Goal: Answer question/provide support

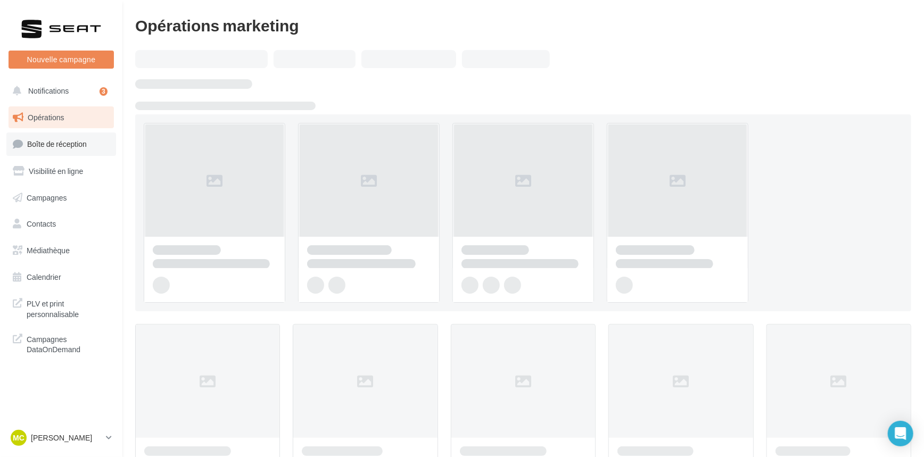
click at [53, 144] on span "Boîte de réception" at bounding box center [57, 144] width 60 height 9
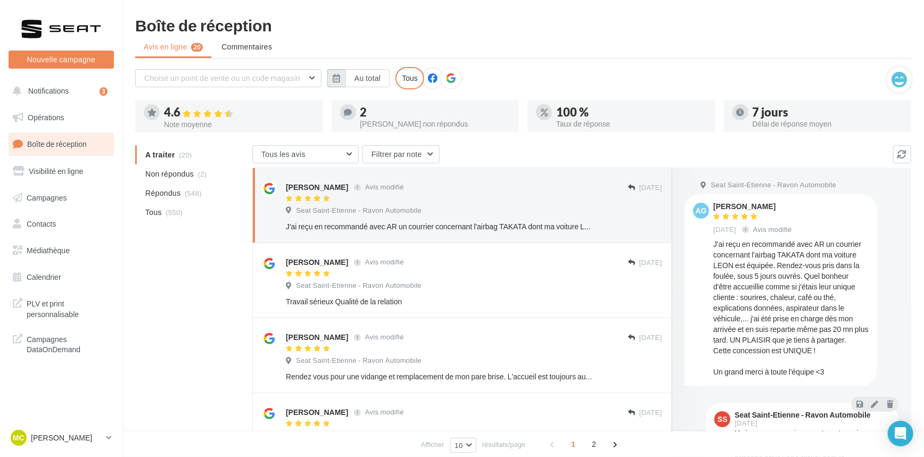
click at [337, 80] on icon "button" at bounding box center [336, 78] width 7 height 9
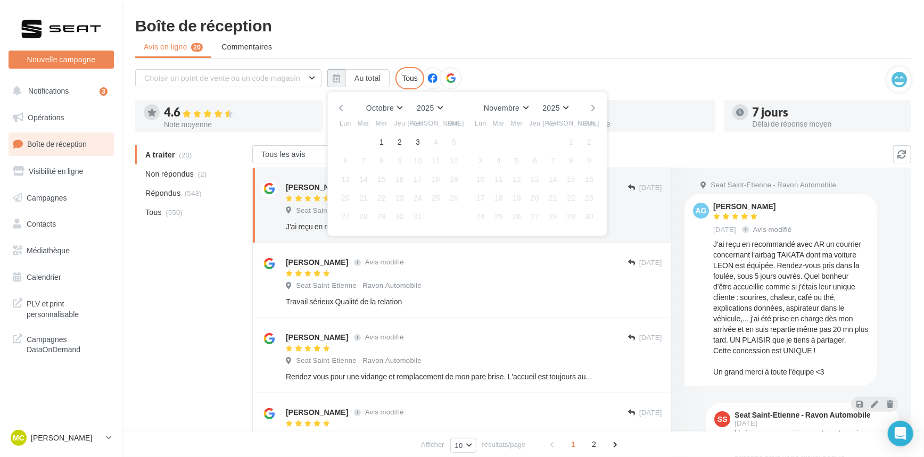
click at [338, 111] on button "button" at bounding box center [341, 108] width 9 height 15
click at [342, 134] on button "1" at bounding box center [346, 142] width 16 height 16
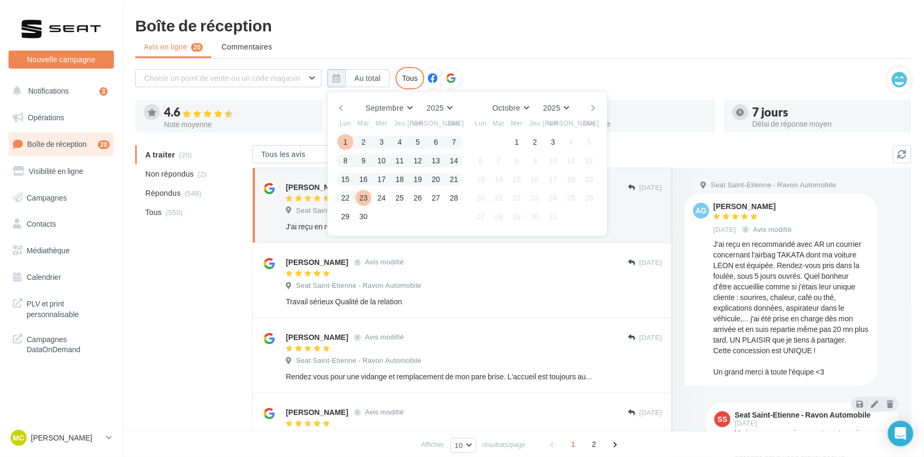
click at [364, 210] on button "30" at bounding box center [364, 217] width 16 height 16
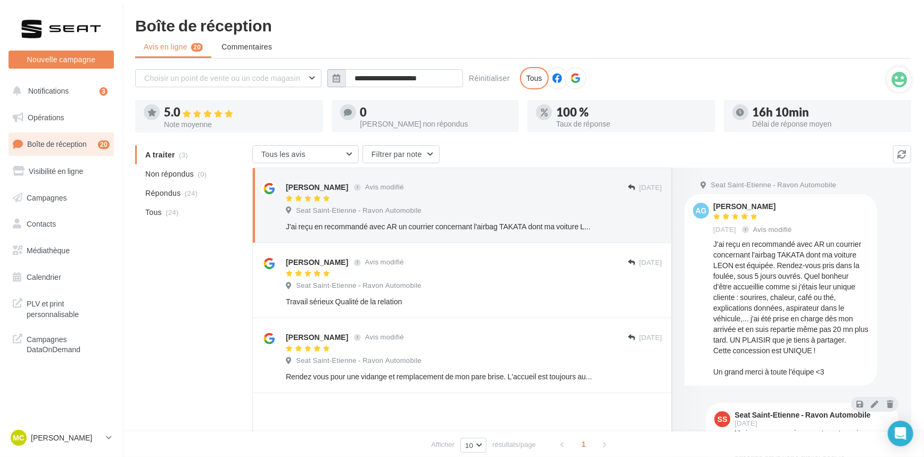
click at [344, 77] on button "button" at bounding box center [336, 78] width 18 height 18
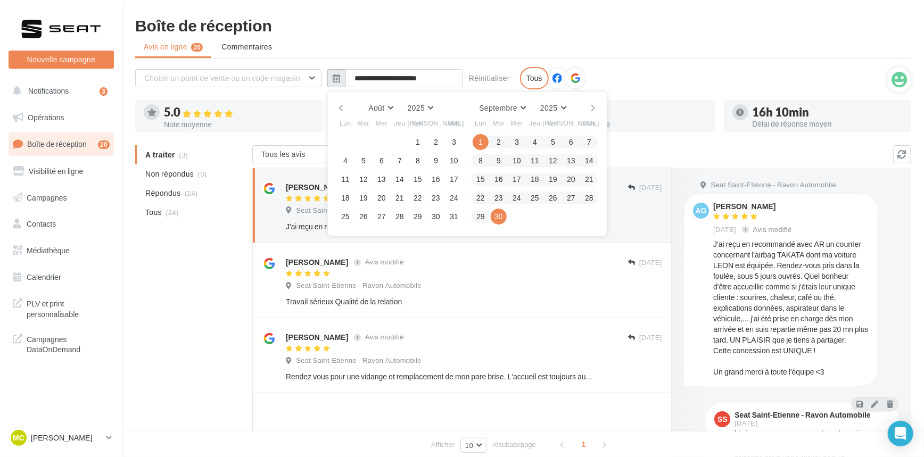
click at [344, 77] on button "button" at bounding box center [336, 78] width 18 height 18
click at [658, 151] on div "Tous les avis Tous les avis Avis avec commentaire Avis sans commentaire Filtrer…" at bounding box center [572, 155] width 641 height 20
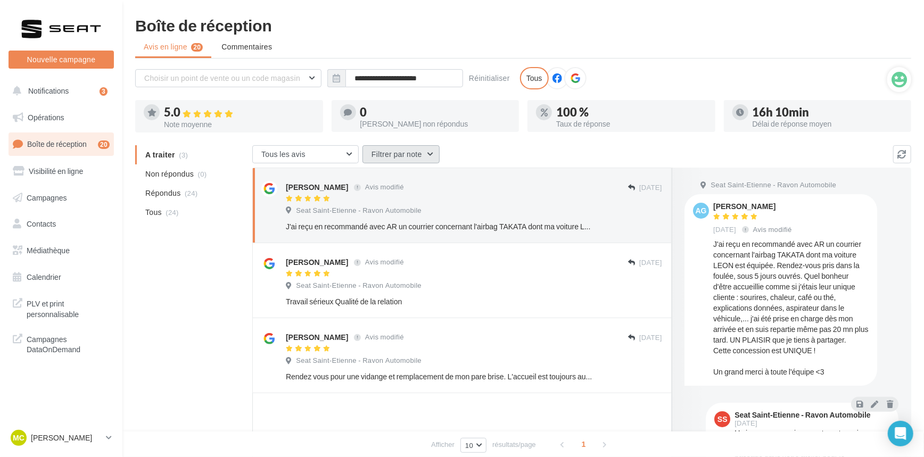
click at [404, 149] on button "Filtrer par note" at bounding box center [401, 154] width 77 height 18
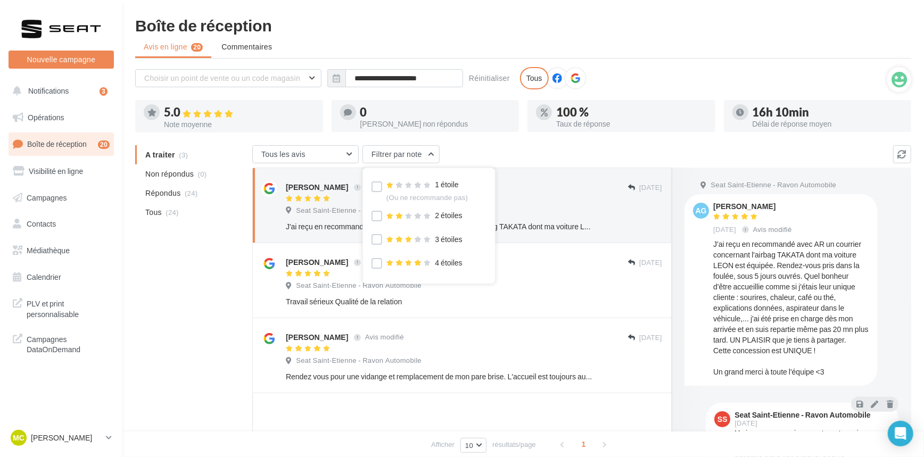
click at [569, 141] on div "**********" at bounding box center [523, 303] width 776 height 472
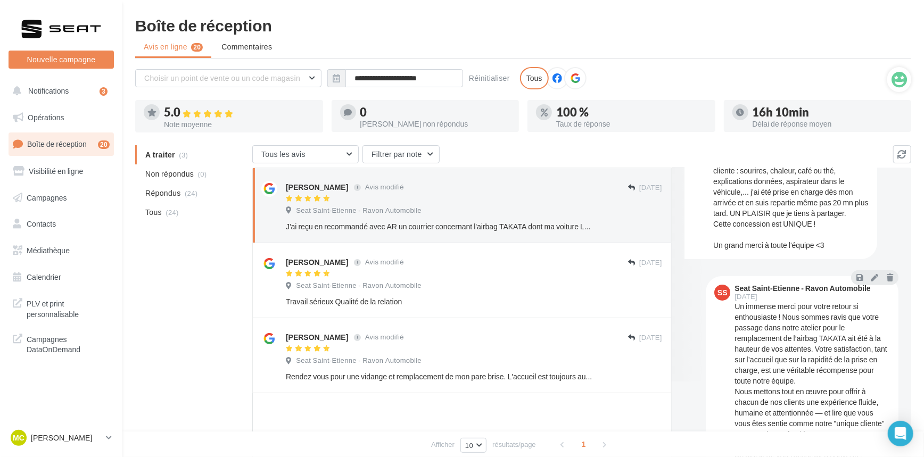
scroll to position [133, 0]
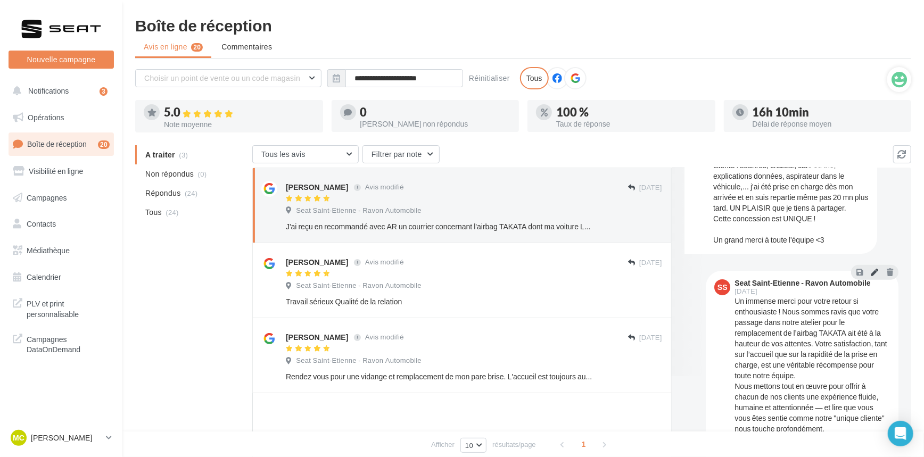
click at [871, 274] on icon at bounding box center [874, 271] width 7 height 7
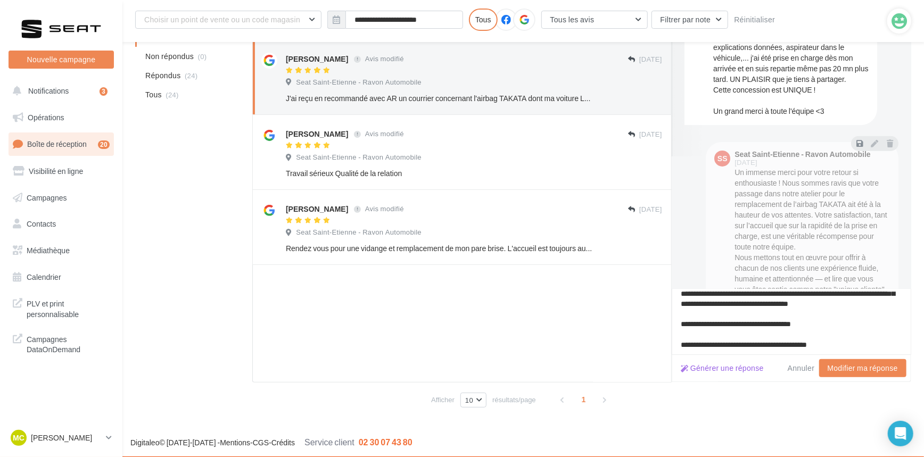
scroll to position [137, 0]
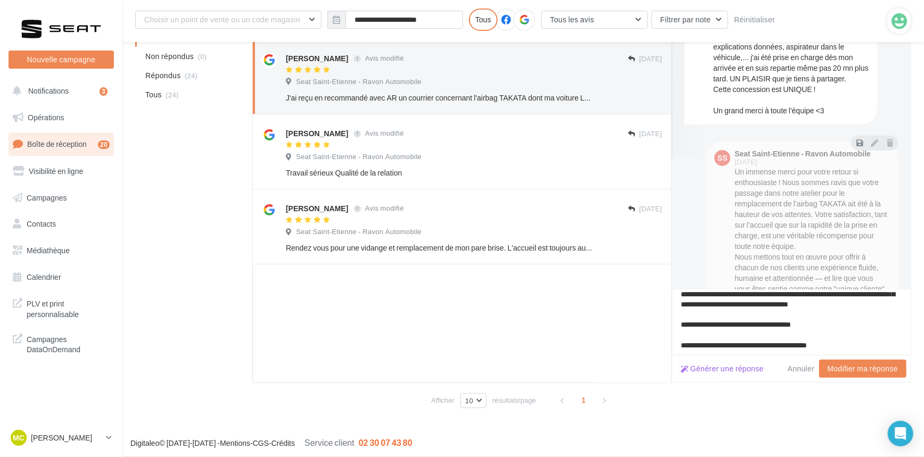
type textarea "**********"
click at [863, 372] on button "Modifier ma réponse" at bounding box center [862, 369] width 87 height 18
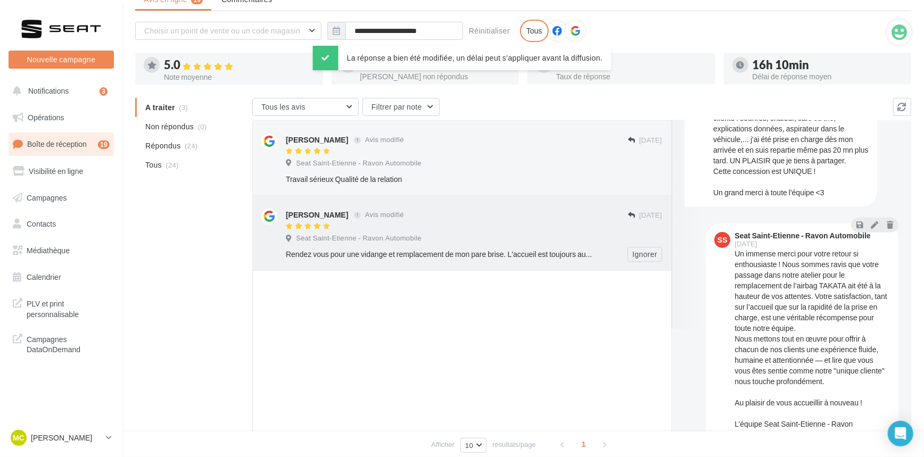
scroll to position [38, 0]
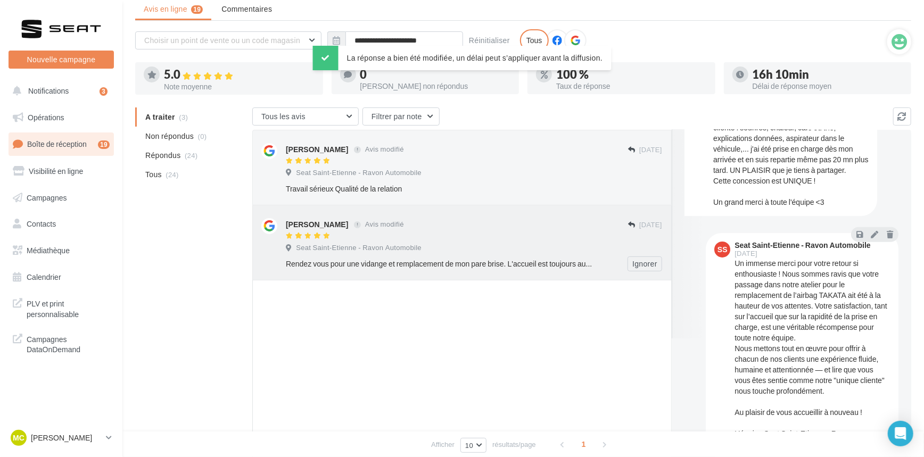
click at [618, 244] on div "Seat Saint-Etienne - Ravon Automobile" at bounding box center [474, 249] width 376 height 12
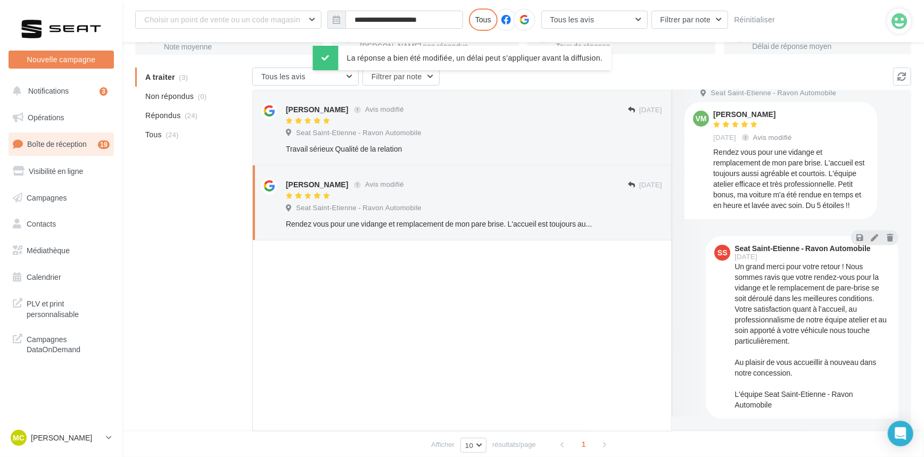
scroll to position [15, 0]
click at [871, 236] on icon at bounding box center [874, 237] width 7 height 7
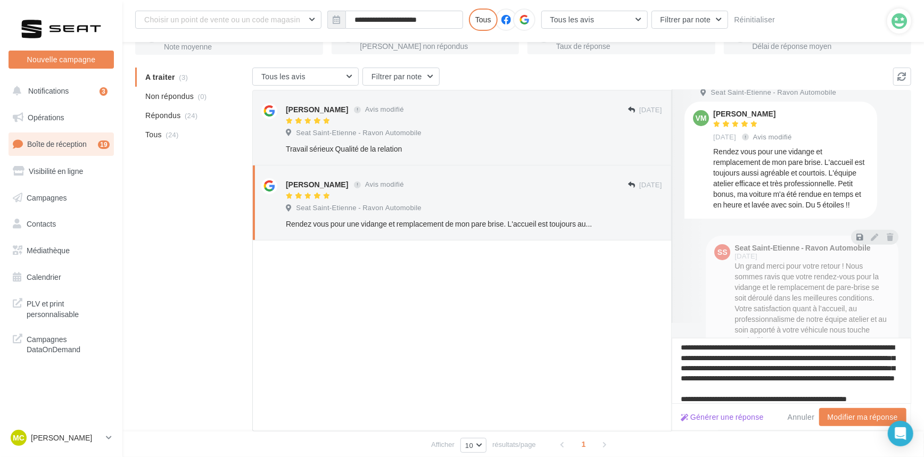
scroll to position [37, 0]
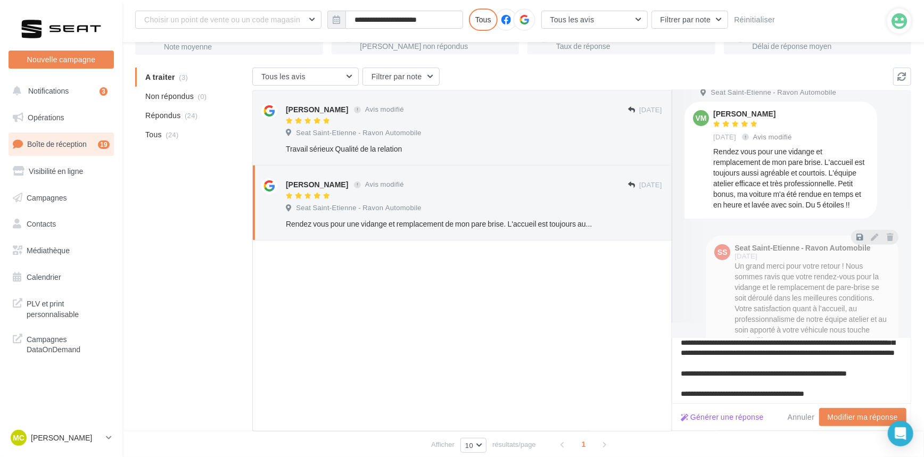
type textarea "**********"
click at [843, 417] on button "Modifier ma réponse" at bounding box center [862, 417] width 87 height 18
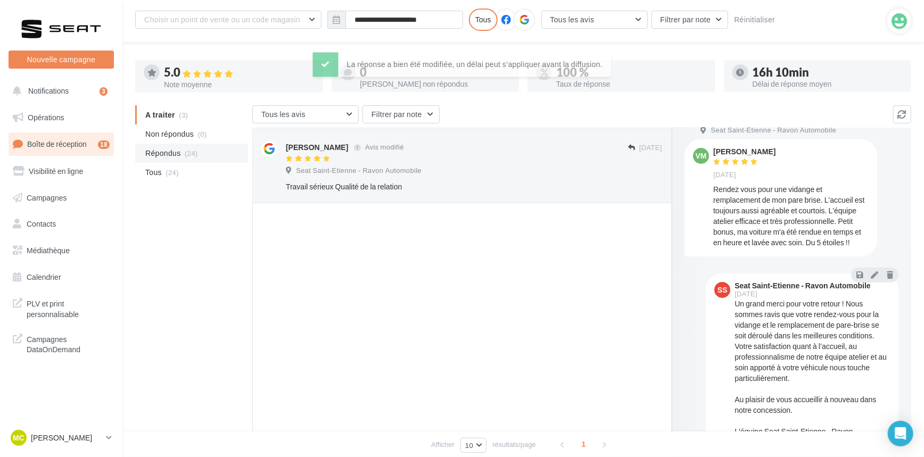
scroll to position [38, 0]
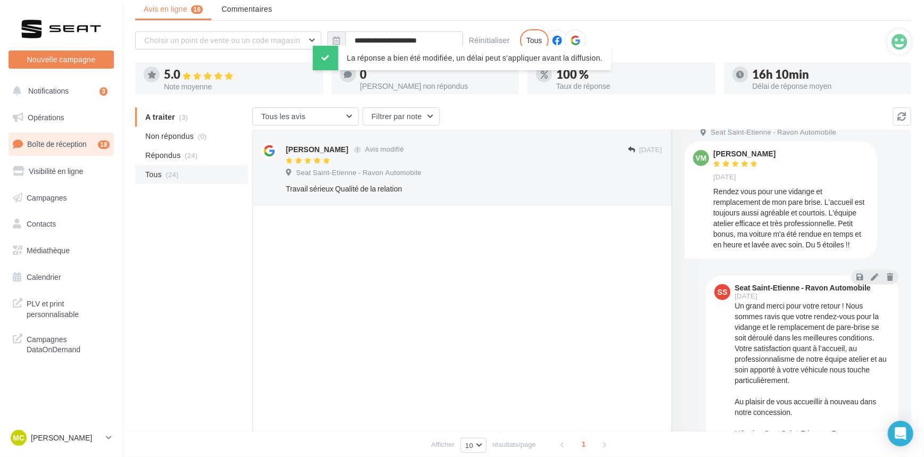
click at [195, 170] on li "Tous (24)" at bounding box center [191, 174] width 113 height 19
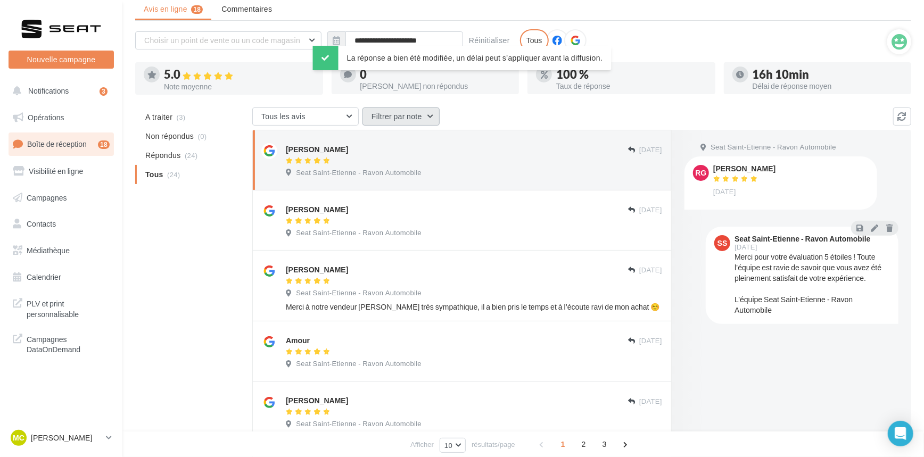
click at [396, 118] on button "Filtrer par note" at bounding box center [401, 117] width 77 height 18
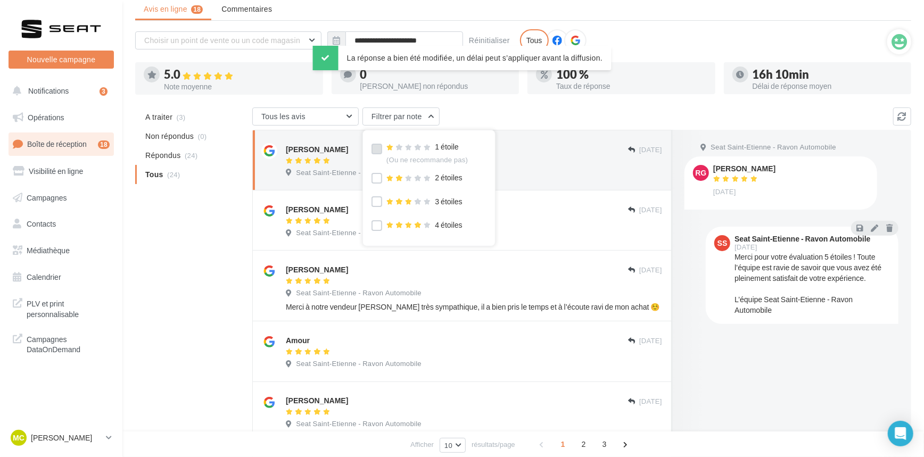
click at [375, 151] on label at bounding box center [377, 149] width 11 height 11
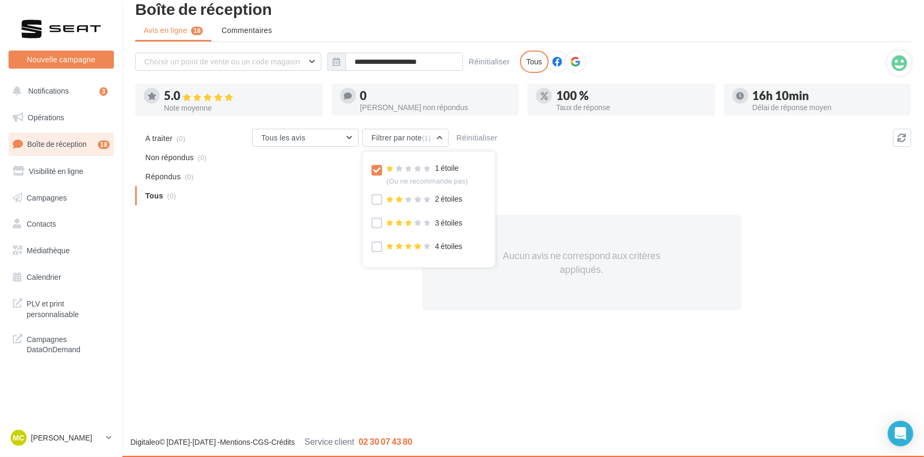
click at [373, 169] on icon at bounding box center [376, 170] width 7 height 7
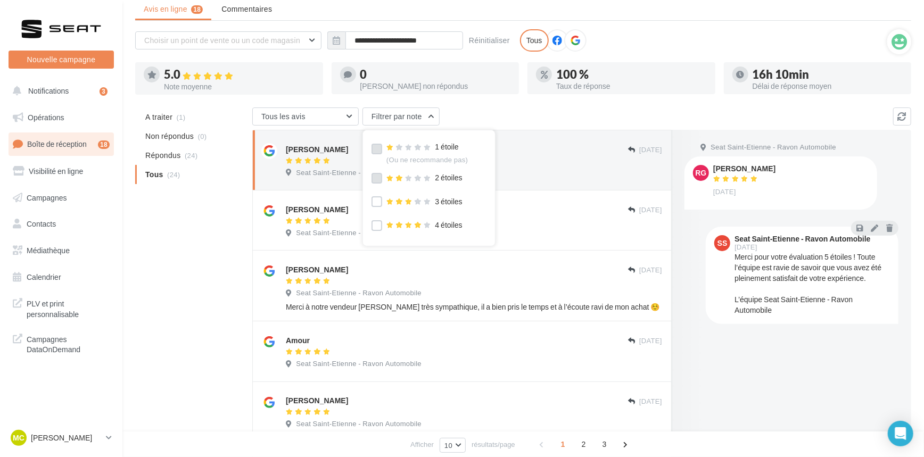
click at [373, 180] on label at bounding box center [377, 178] width 11 height 11
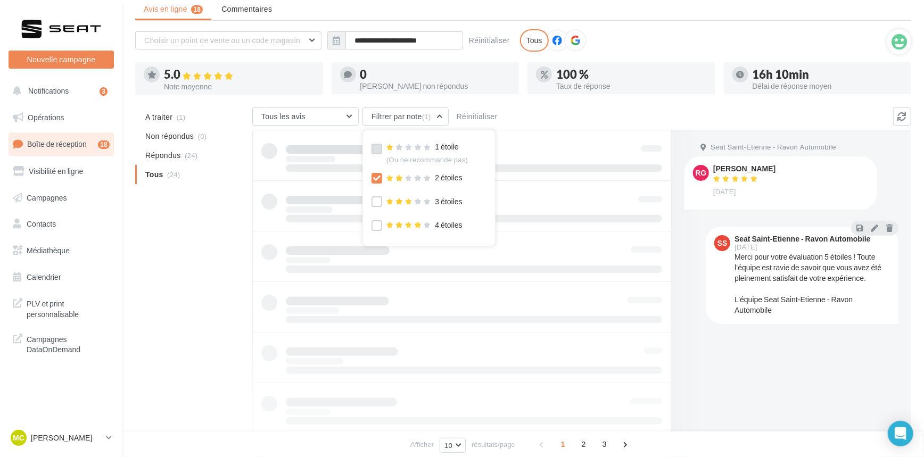
scroll to position [17, 0]
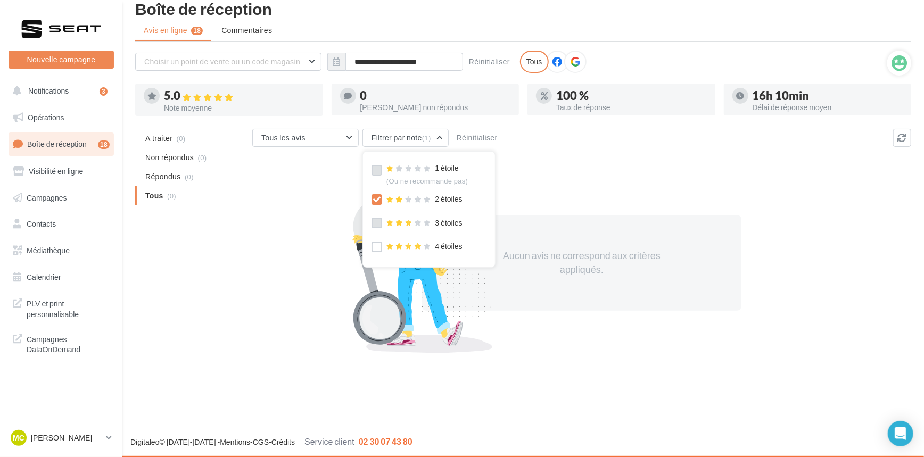
click at [372, 220] on label at bounding box center [377, 223] width 11 height 11
click at [375, 198] on icon at bounding box center [376, 199] width 7 height 7
click at [376, 224] on icon at bounding box center [376, 222] width 7 height 7
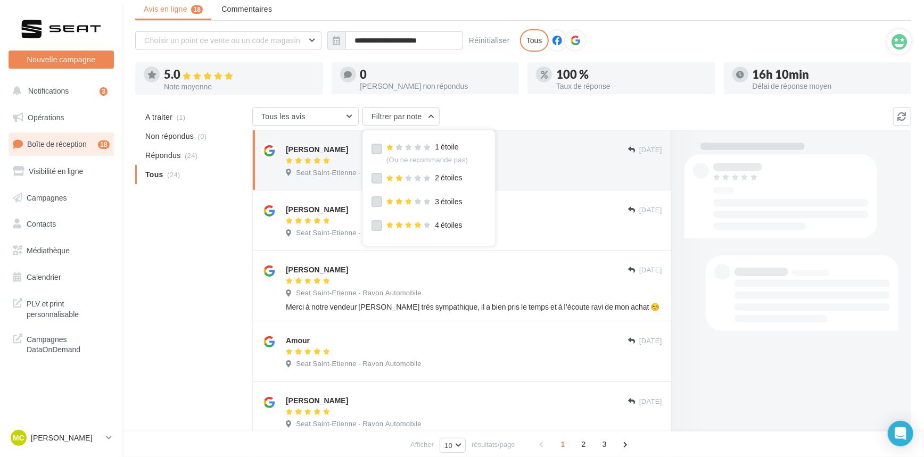
click at [378, 230] on label at bounding box center [377, 225] width 11 height 11
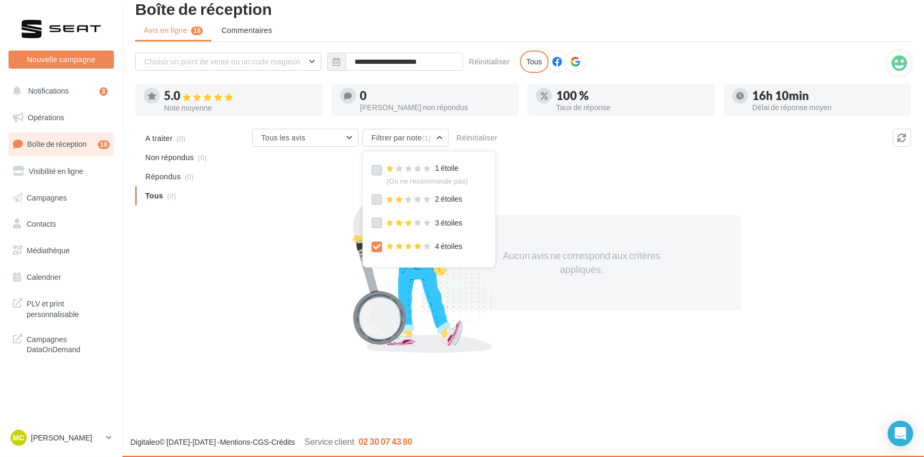
click at [378, 224] on label at bounding box center [377, 223] width 11 height 11
click at [378, 224] on icon at bounding box center [376, 222] width 7 height 7
click at [378, 246] on icon at bounding box center [376, 246] width 7 height 7
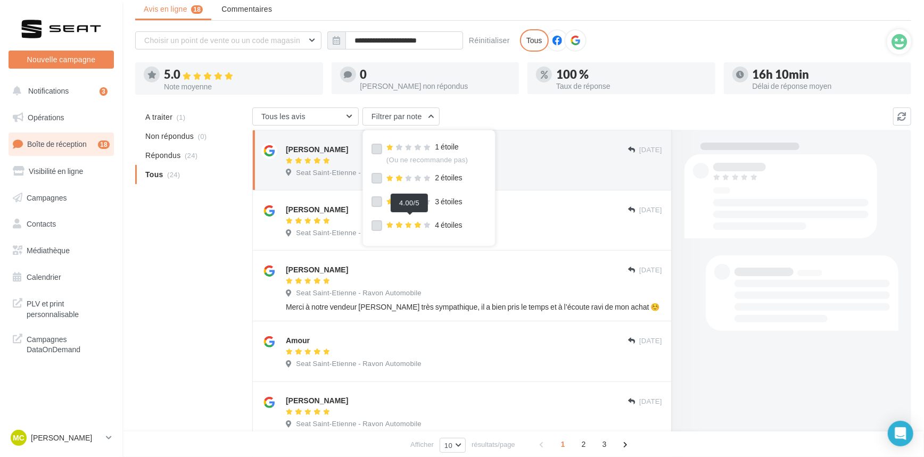
scroll to position [32, 0]
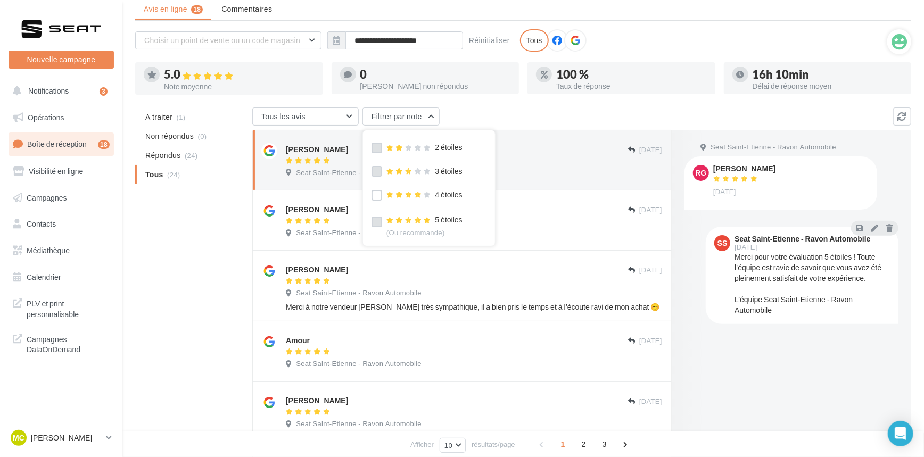
click at [374, 222] on label at bounding box center [377, 222] width 11 height 11
